Goal: Transaction & Acquisition: Purchase product/service

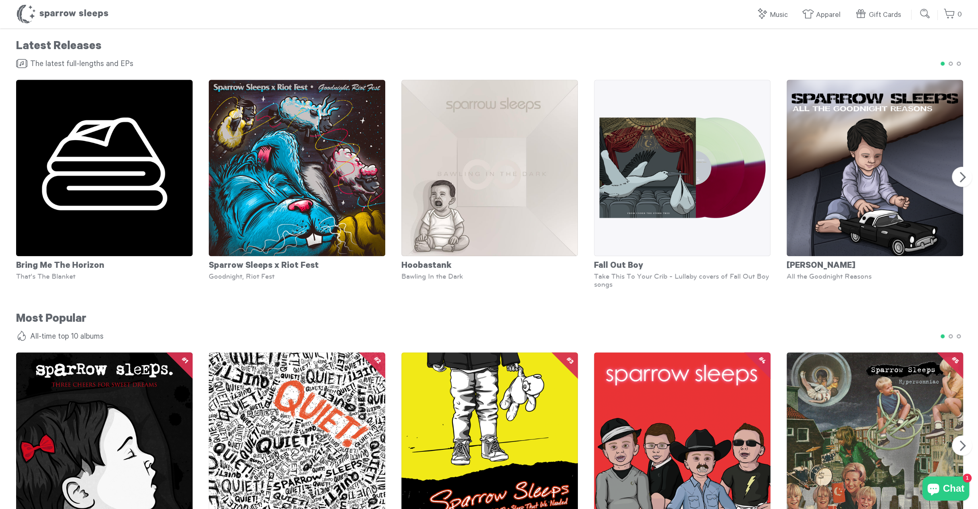
scroll to position [483, 0]
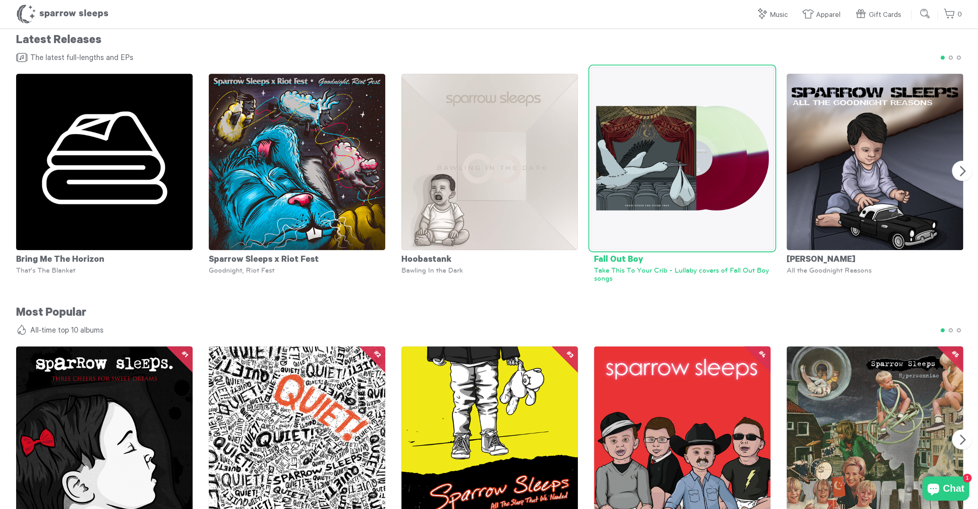
click at [653, 272] on div "Take This To Your Crib - Lullaby covers of Fall Out Boy songs" at bounding box center [682, 274] width 176 height 16
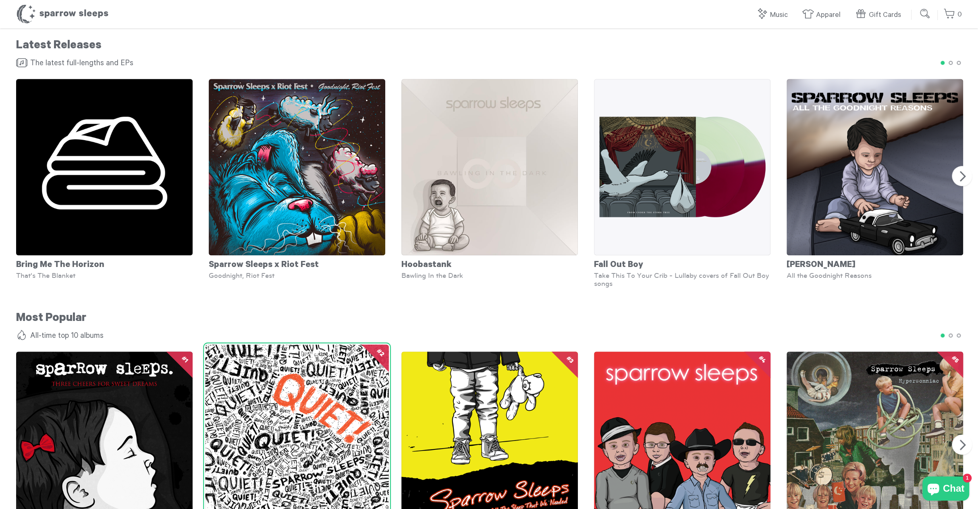
scroll to position [557, 0]
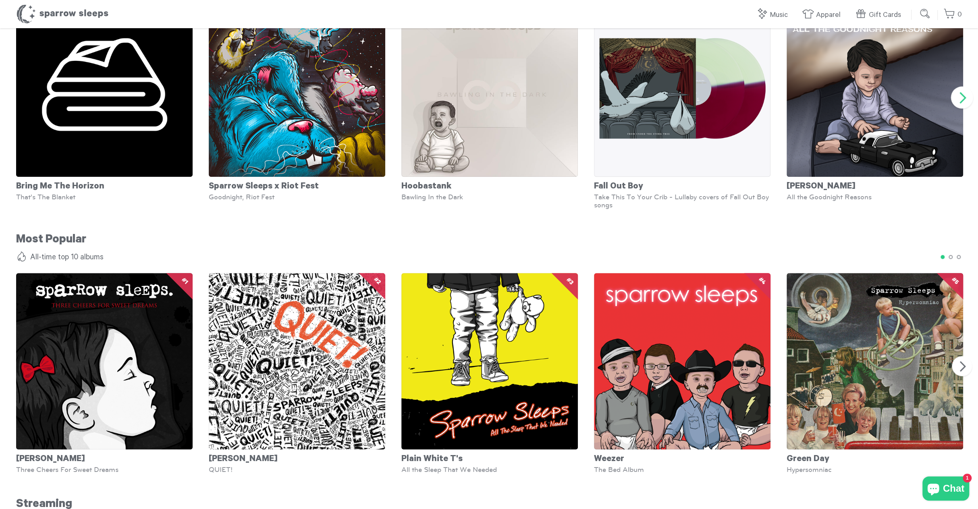
click at [958, 93] on button "Next" at bounding box center [962, 98] width 22 height 22
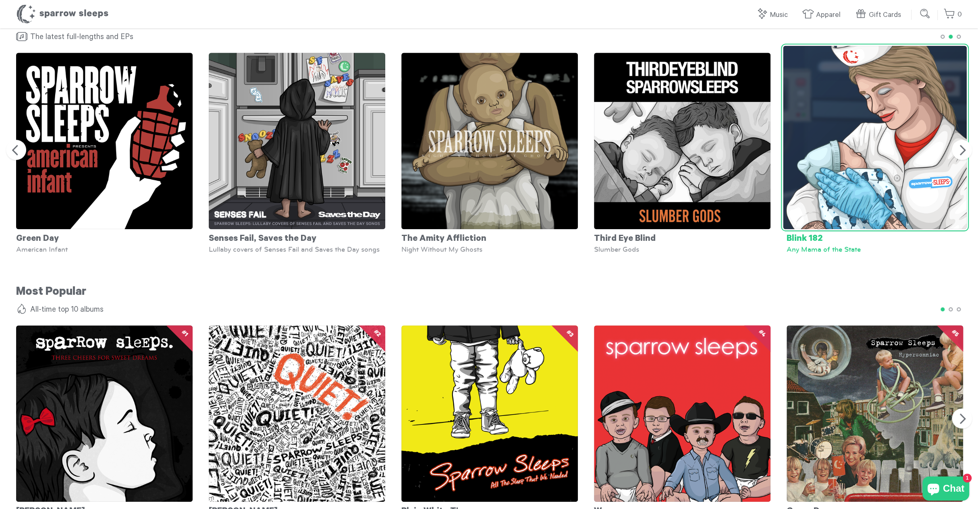
scroll to position [436, 0]
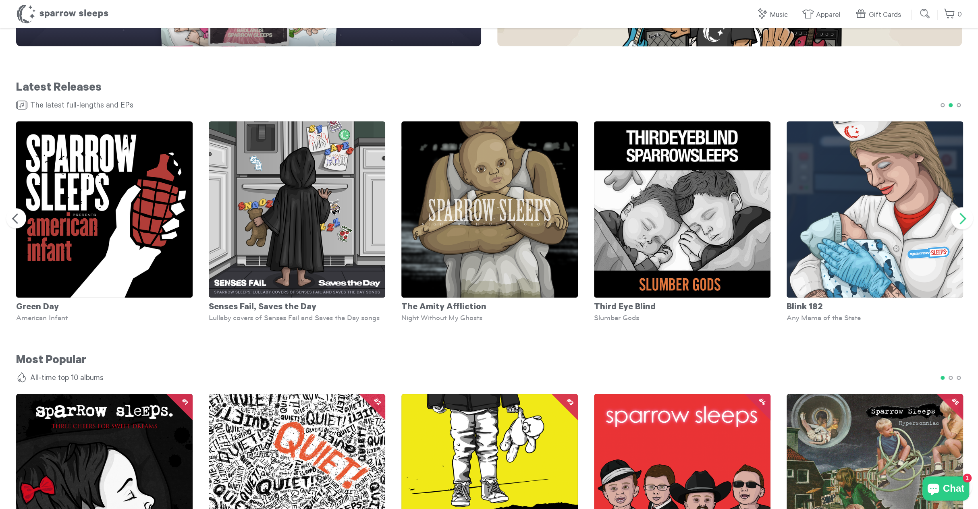
click at [966, 215] on button "Next" at bounding box center [962, 218] width 22 height 22
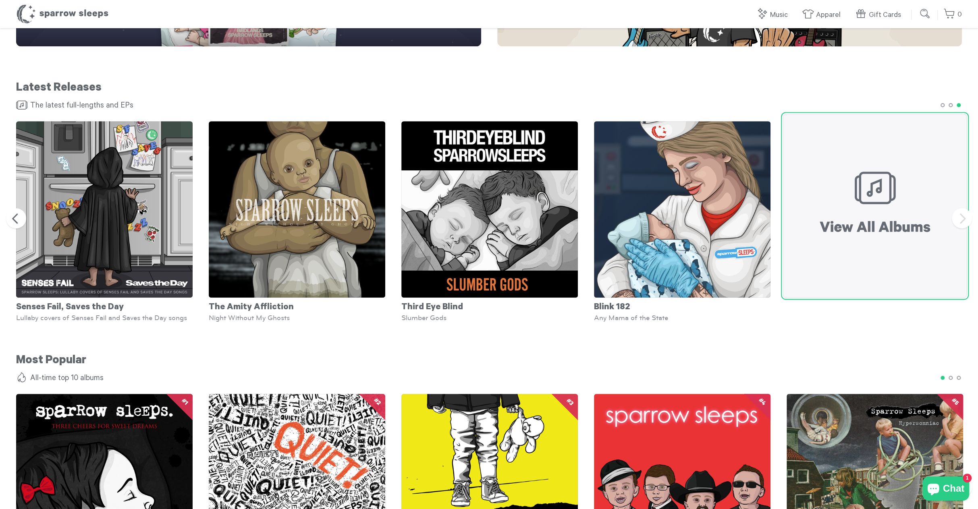
click at [862, 219] on img at bounding box center [875, 206] width 184 height 184
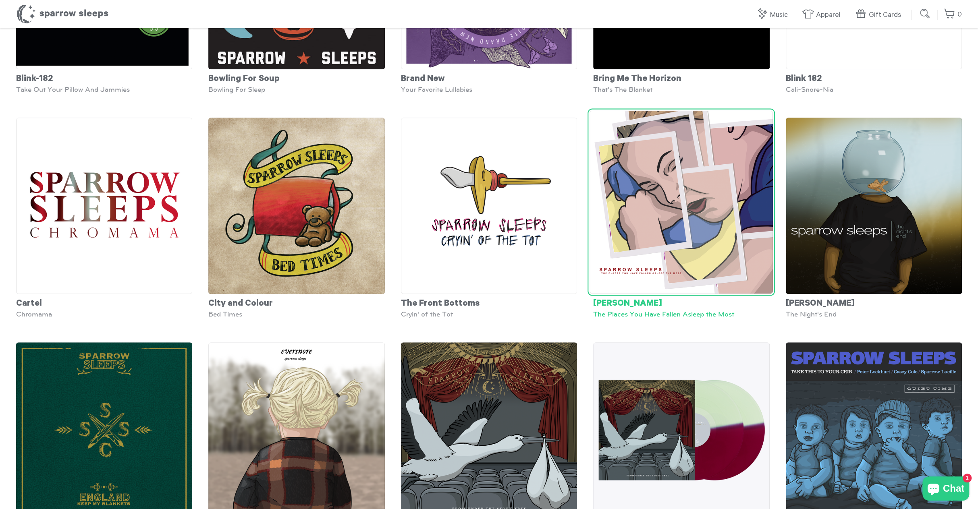
scroll to position [886, 0]
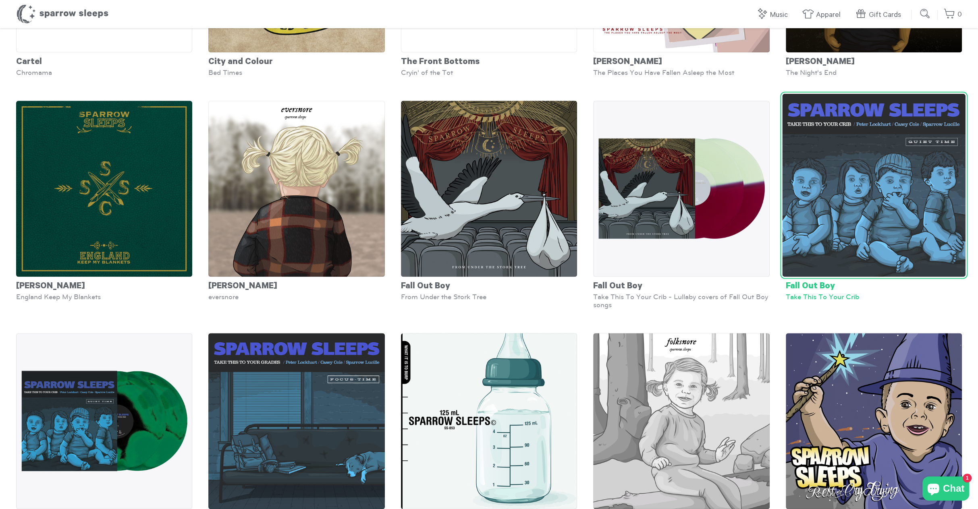
click at [877, 216] on img at bounding box center [873, 184] width 183 height 183
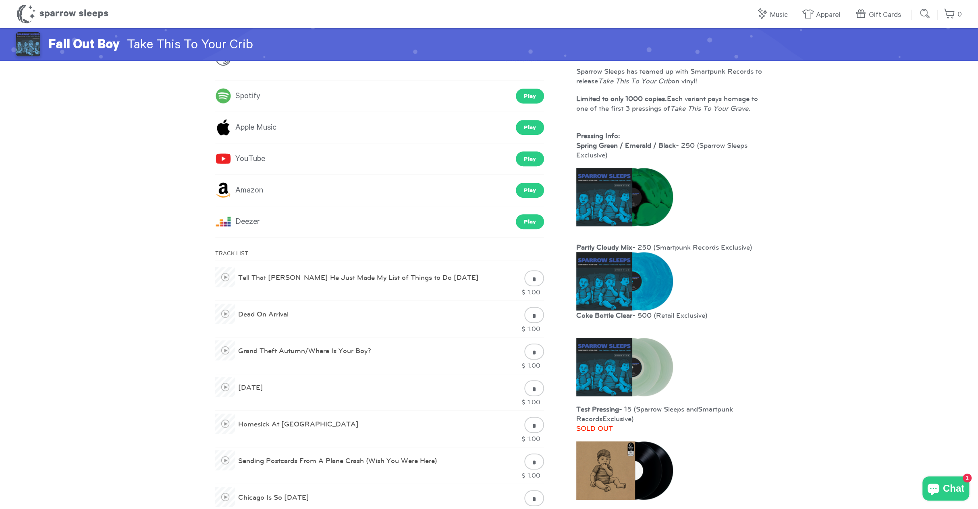
scroll to position [201, 0]
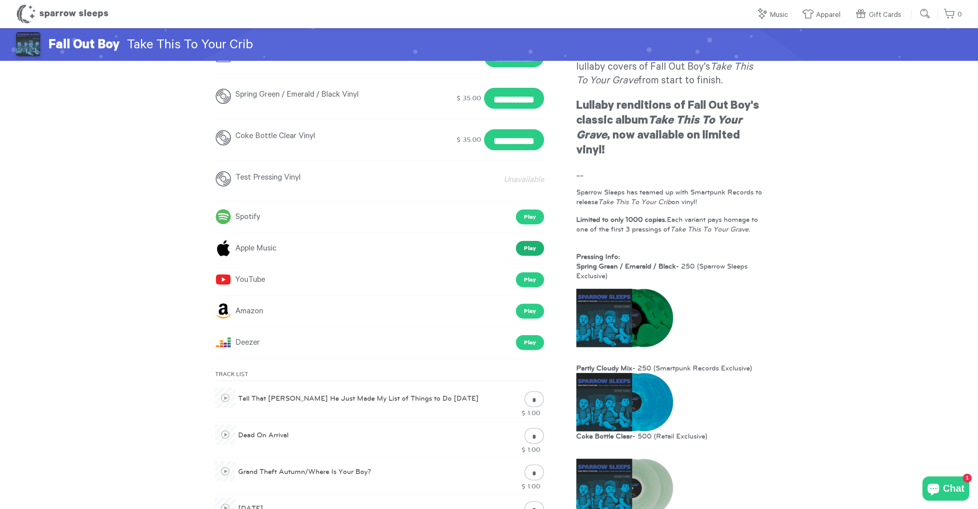
click at [527, 249] on link "Play" at bounding box center [530, 248] width 28 height 15
